Goal: Information Seeking & Learning: Stay updated

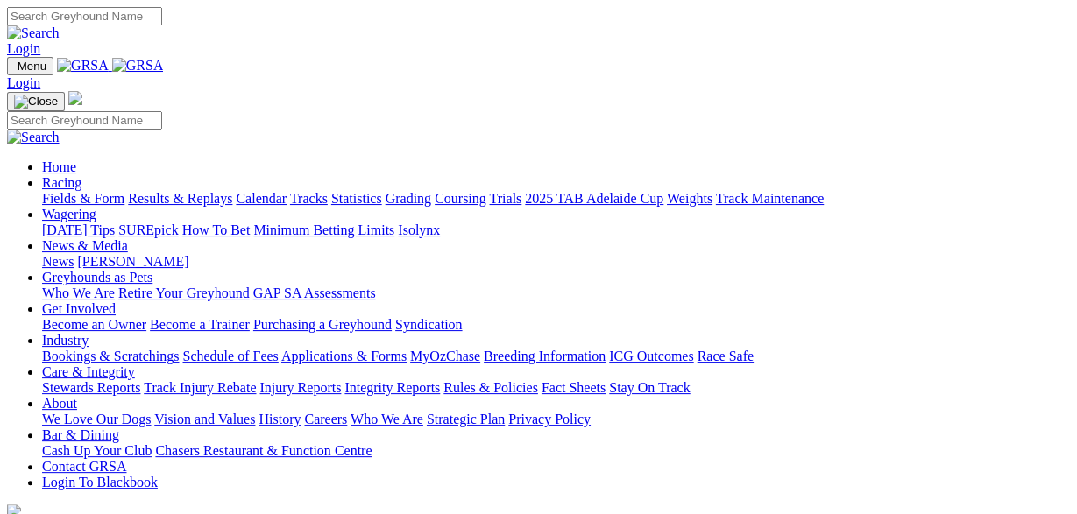
click at [74, 254] on link "News" at bounding box center [58, 261] width 32 height 15
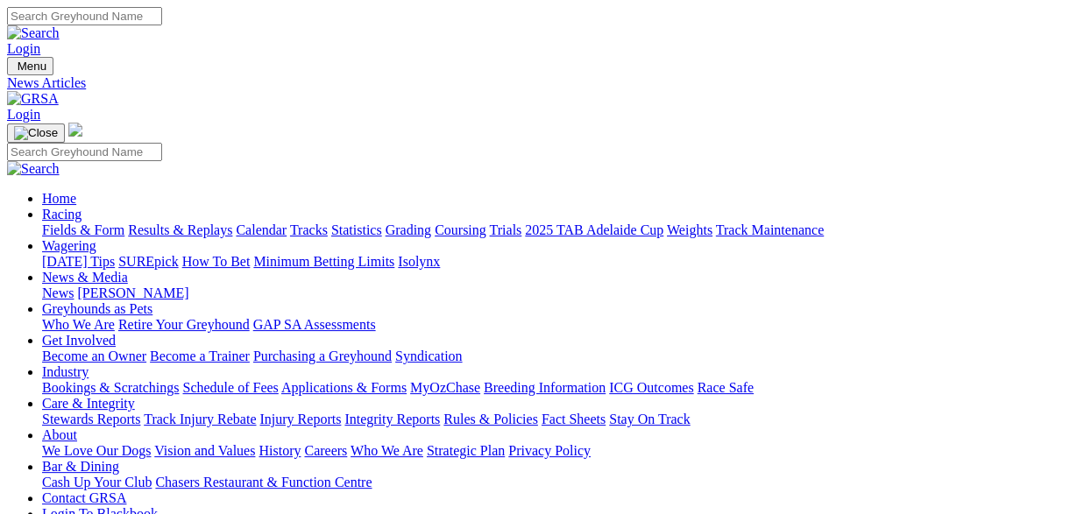
click at [128, 270] on link "News & Media" at bounding box center [85, 277] width 86 height 15
click at [74, 286] on link "News" at bounding box center [58, 293] width 32 height 15
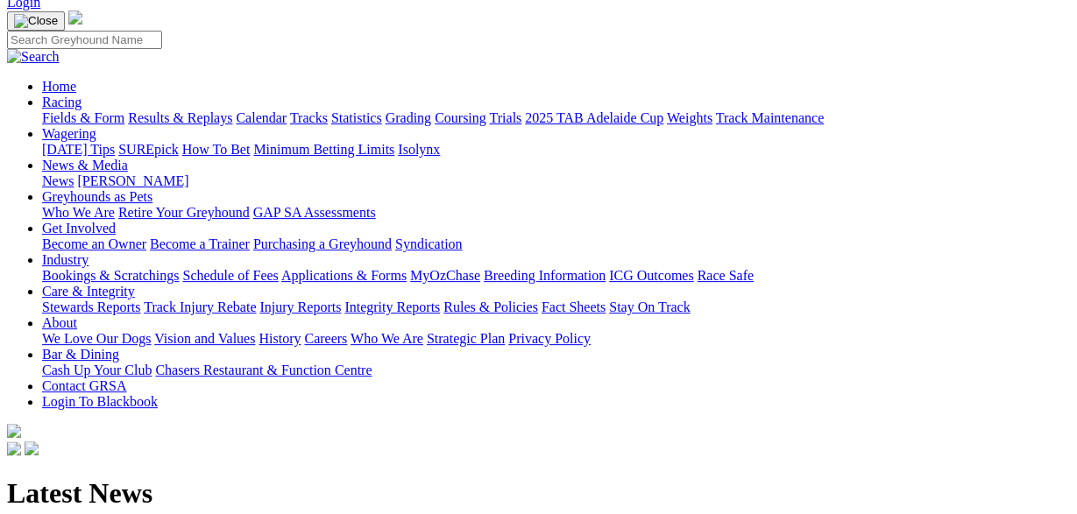
scroll to position [273, 0]
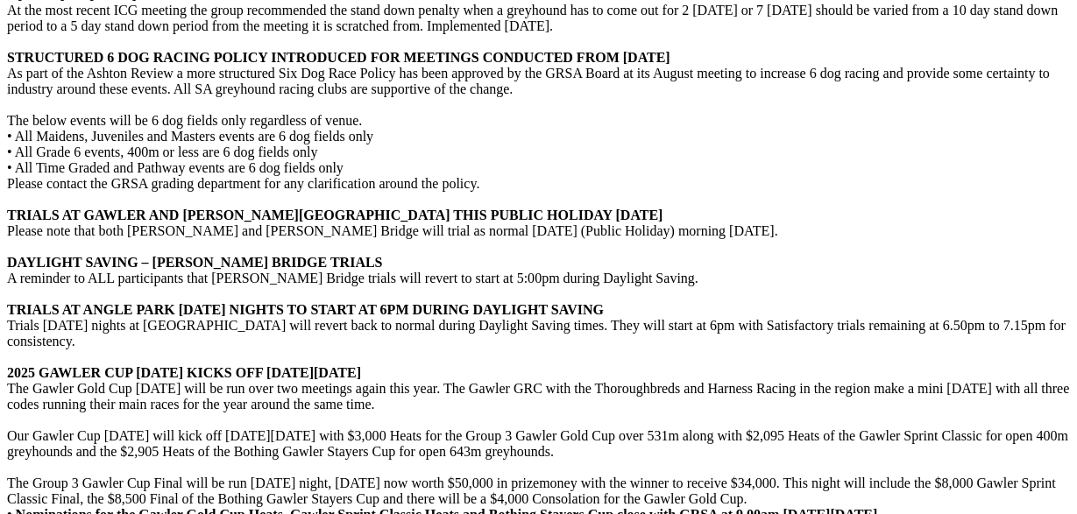
scroll to position [4191, 0]
